Goal: Information Seeking & Learning: Learn about a topic

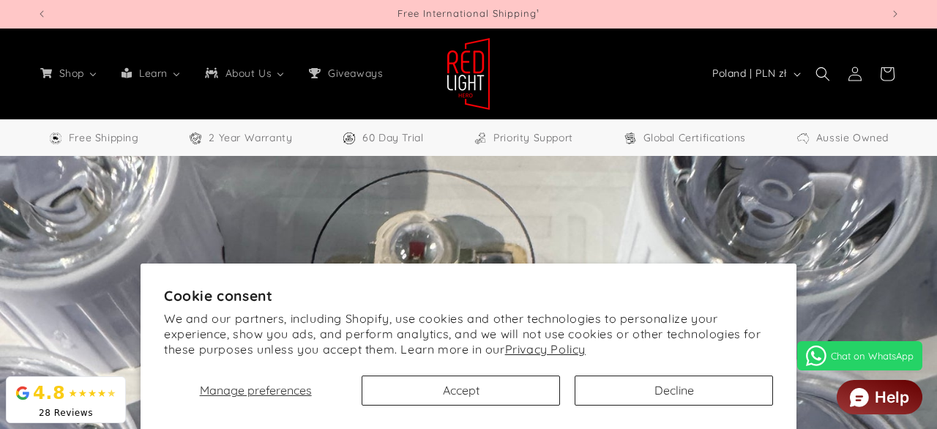
select select "**"
click at [647, 387] on button "Decline" at bounding box center [674, 391] width 198 height 30
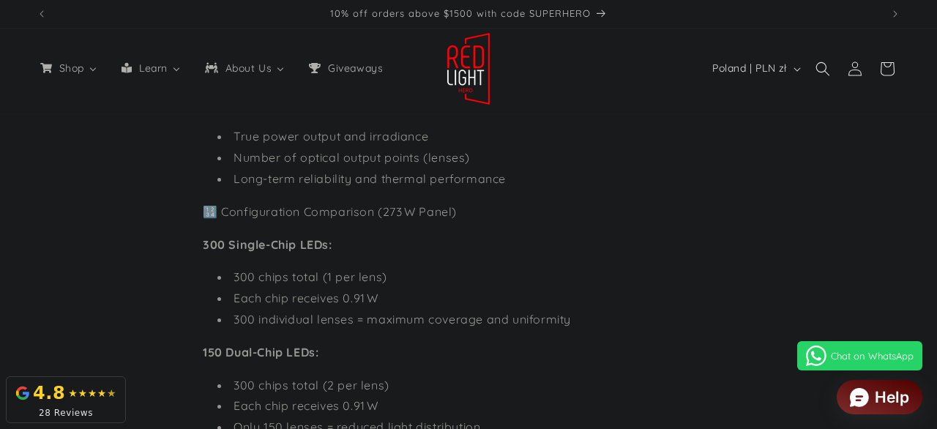
scroll to position [1529, 0]
click at [397, 167] on li "Number of optical output points (lenses)" at bounding box center [475, 158] width 517 height 21
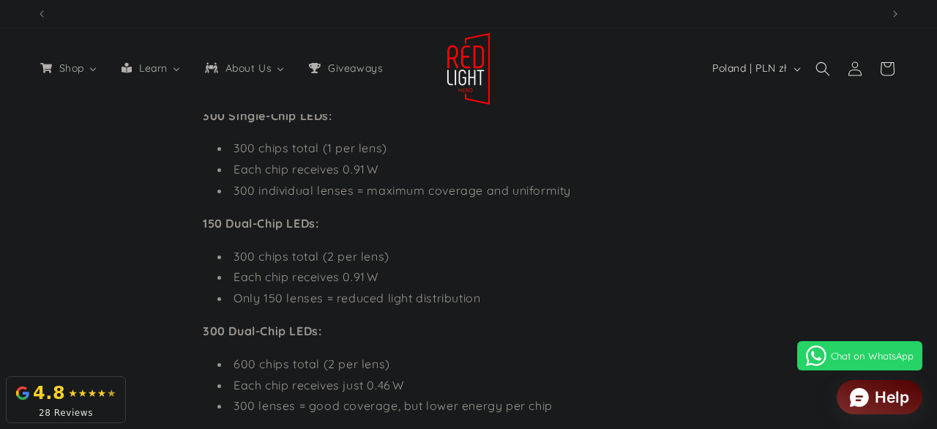
scroll to position [0, 0]
click at [381, 390] on li "Each chip receives just 0.46 W" at bounding box center [475, 385] width 517 height 21
click at [353, 277] on li "Each chip receives 0.91 W" at bounding box center [475, 277] width 517 height 21
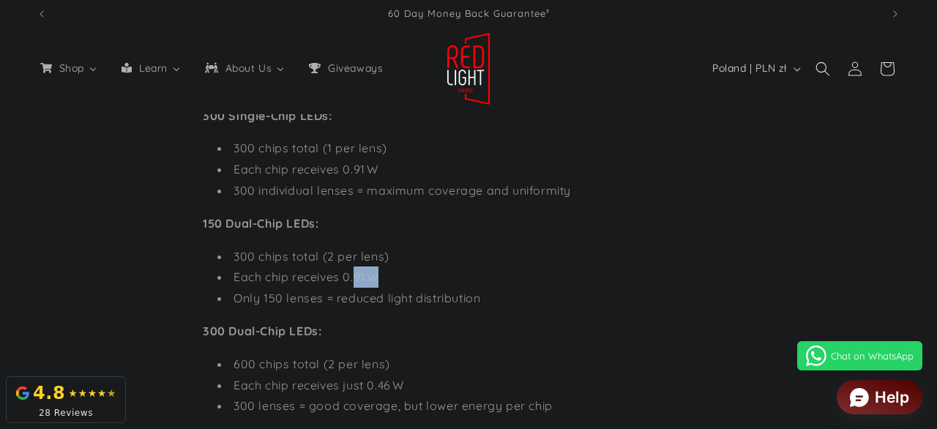
click at [353, 277] on li "Each chip receives 0.91 W" at bounding box center [475, 277] width 517 height 21
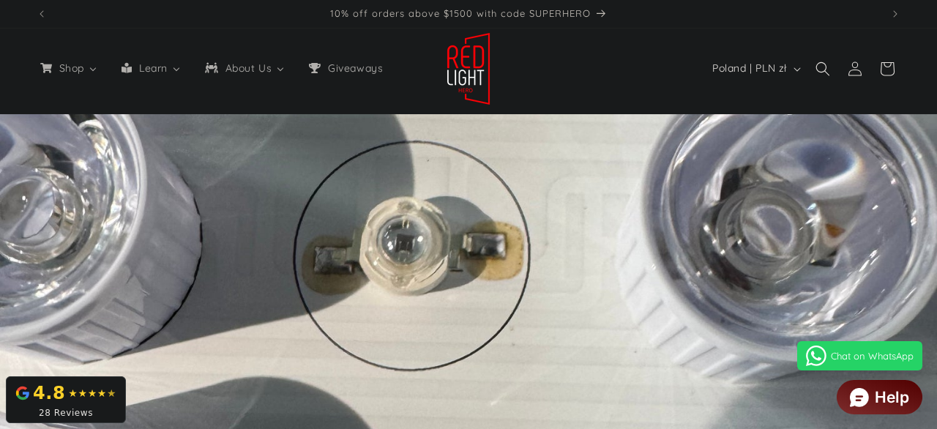
scroll to position [0, 0]
